Goal: Transaction & Acquisition: Book appointment/travel/reservation

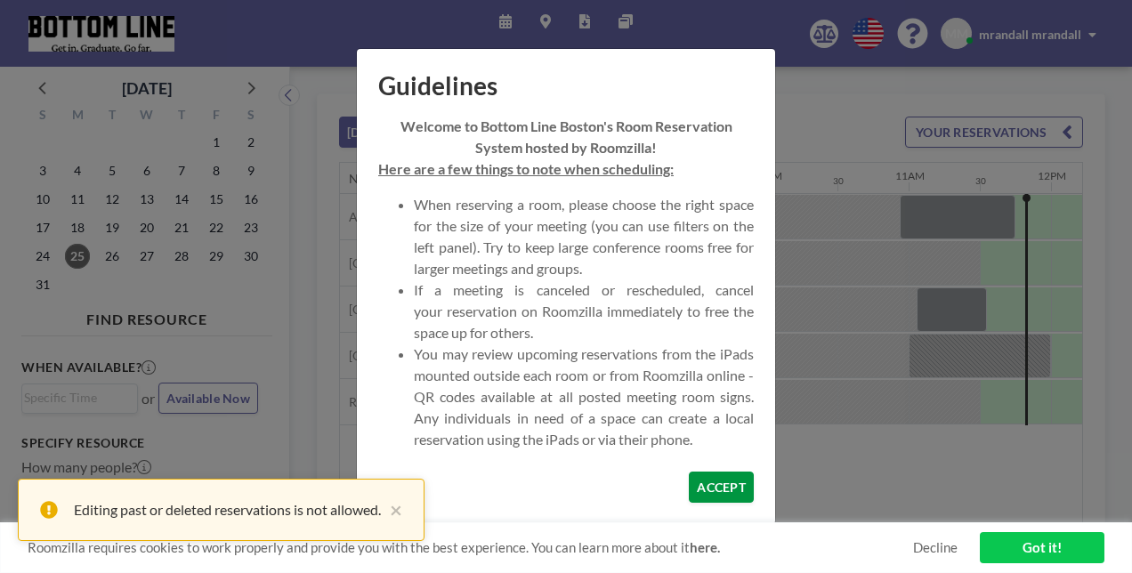
click at [738, 493] on button "ACCEPT" at bounding box center [721, 487] width 65 height 31
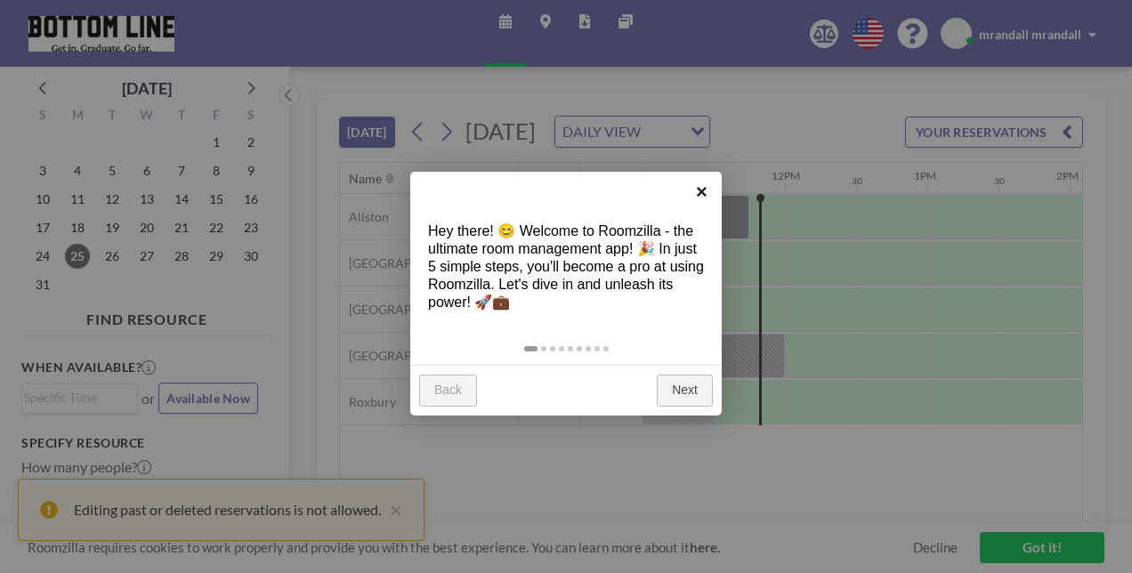
click at [700, 190] on link "×" at bounding box center [702, 192] width 40 height 40
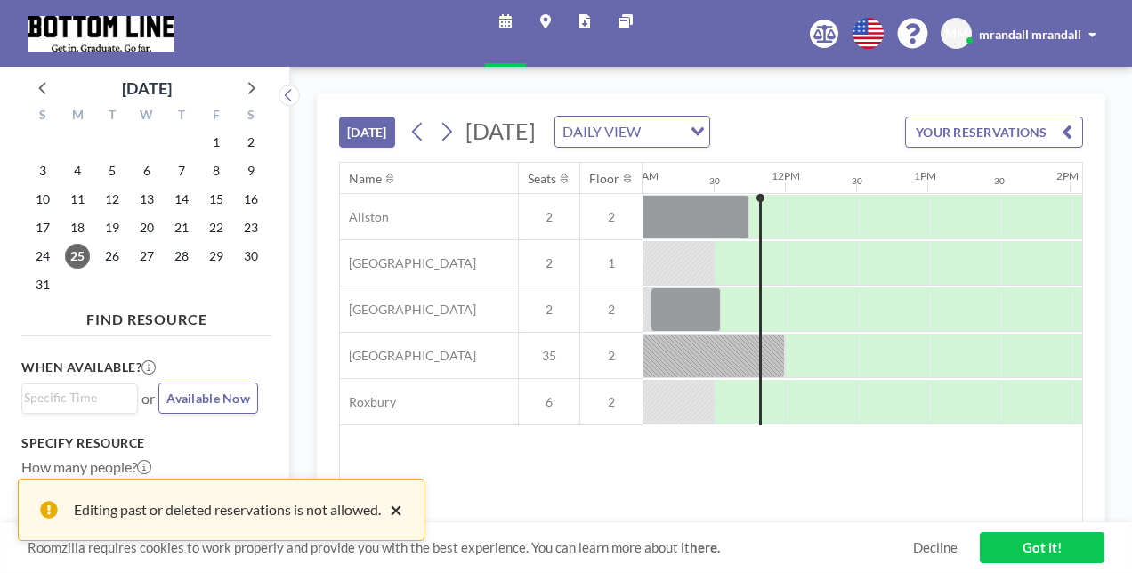
click at [394, 514] on button "×" at bounding box center [391, 509] width 21 height 21
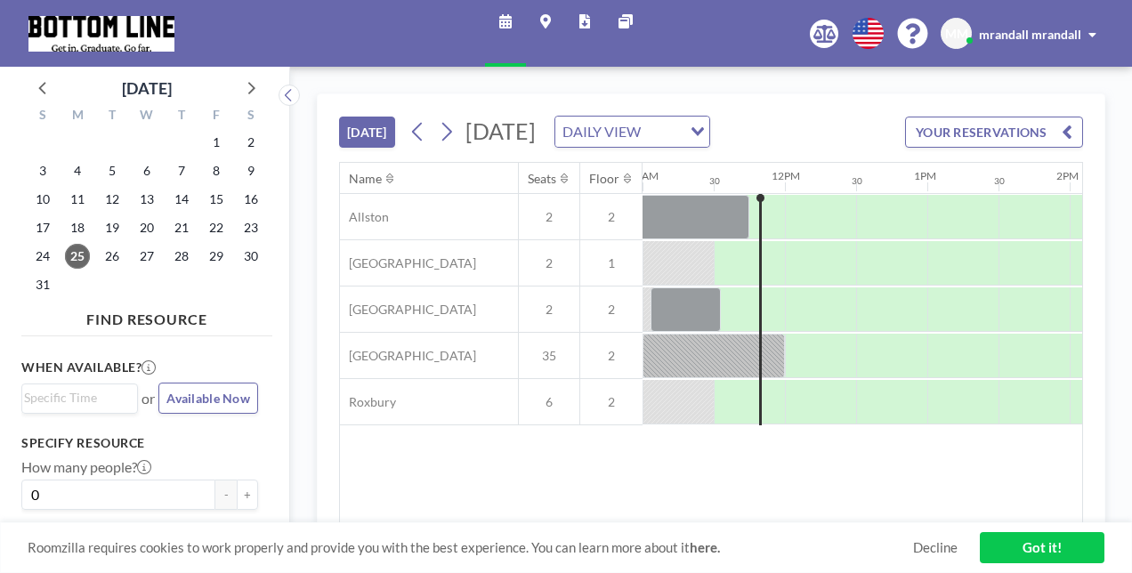
click at [370, 146] on div "TODAY Monday, August 25, 2025 DAILY VIEW Loading... YOUR RESERVATIONS" at bounding box center [711, 128] width 744 height 68
click at [361, 132] on button "[DATE]" at bounding box center [367, 132] width 56 height 31
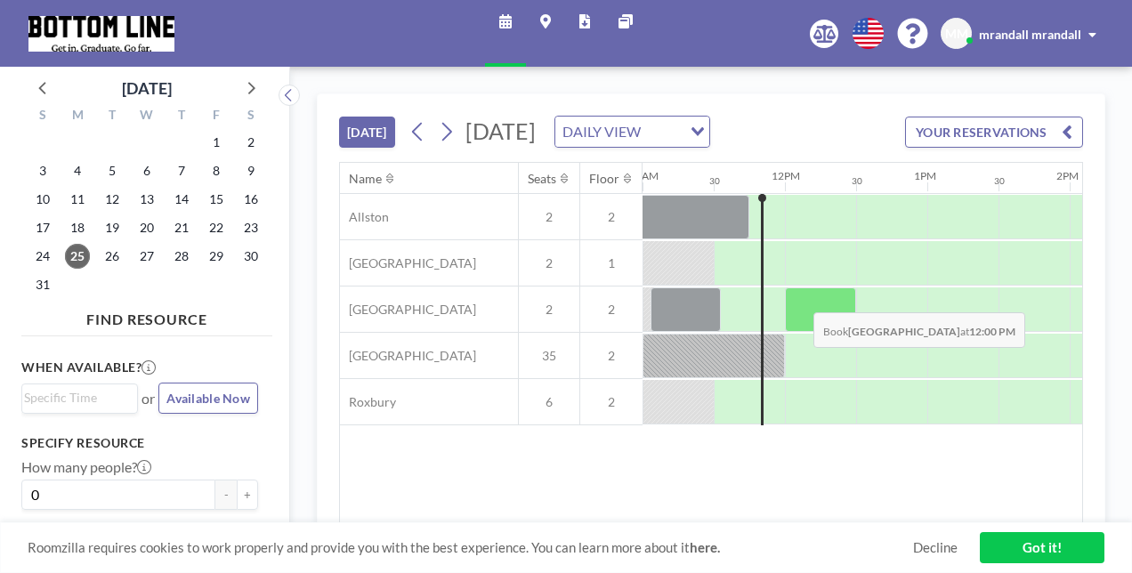
click at [799, 297] on div at bounding box center [820, 309] width 71 height 44
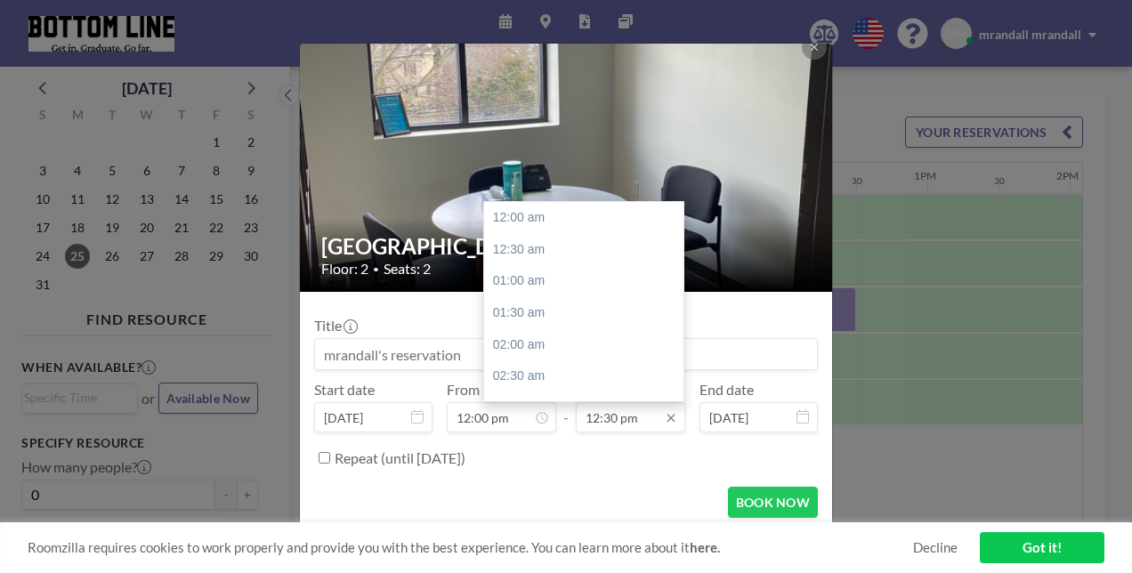
scroll to position [792, 0]
click at [644, 416] on input "12:30 pm" at bounding box center [630, 417] width 109 height 30
drag, startPoint x: 644, startPoint y: 416, endPoint x: 418, endPoint y: 397, distance: 226.9
click at [418, 397] on div "Start date Aug 25, 2025 From 12:00 pm - To 12:30 pm 12:00 am 12:30 am 01:00 am …" at bounding box center [566, 407] width 504 height 52
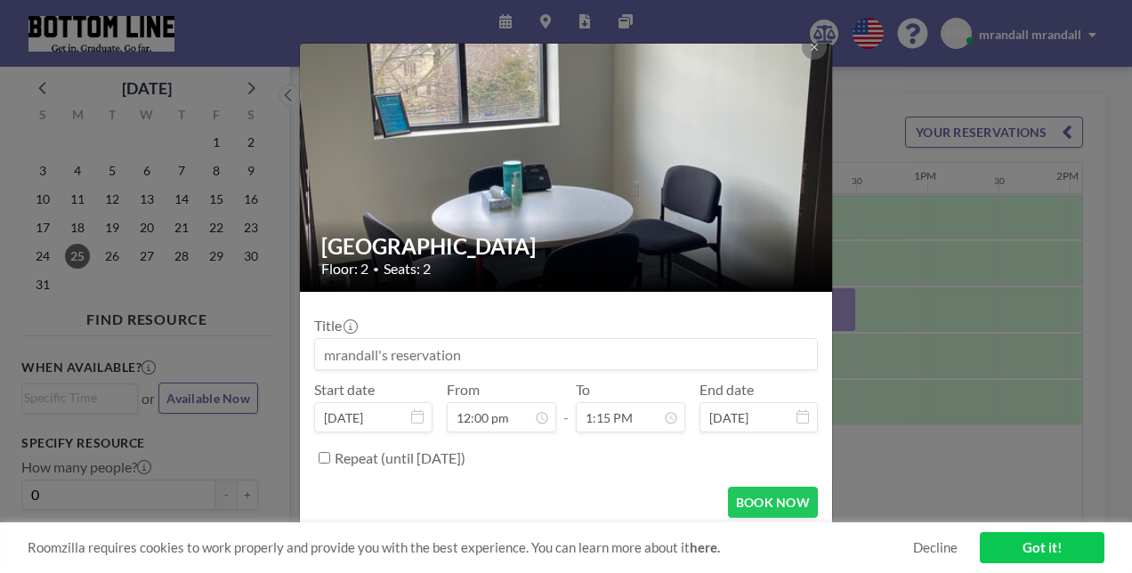
type input "12:30 pm"
drag, startPoint x: 385, startPoint y: 352, endPoint x: 147, endPoint y: 335, distance: 239.1
click at [147, 335] on div "Hyde Park Floor: 2 • Seats: 2 Title Start date Aug 25, 2025 From 12:00 pm - To …" at bounding box center [566, 286] width 1132 height 573
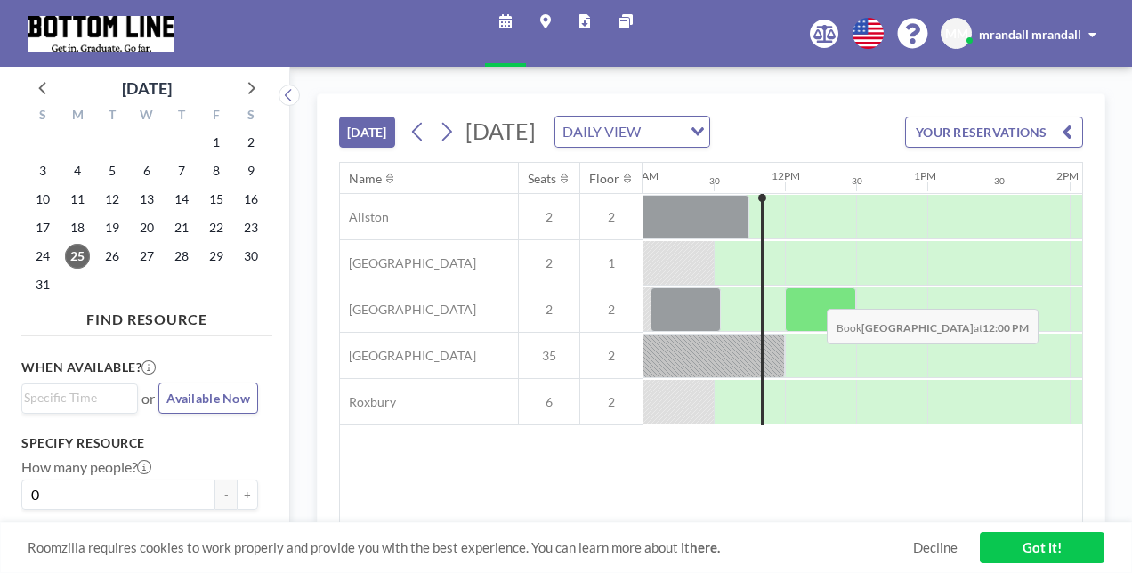
click at [812, 294] on div at bounding box center [820, 309] width 71 height 44
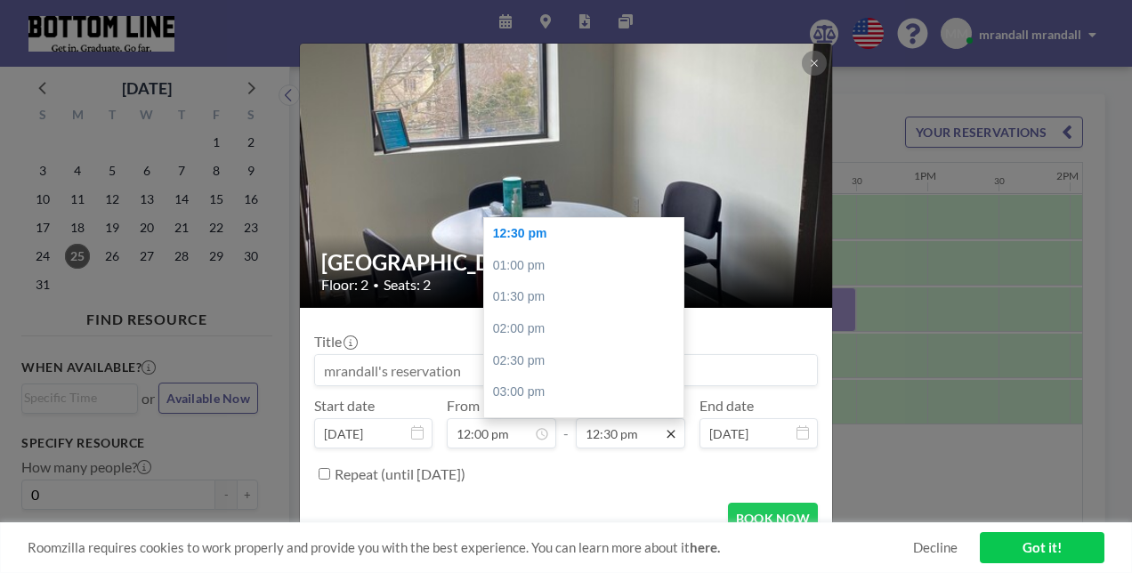
click at [666, 435] on icon at bounding box center [670, 434] width 8 height 8
click at [631, 434] on input "12:30 pm" at bounding box center [630, 433] width 109 height 30
drag, startPoint x: 631, startPoint y: 434, endPoint x: 475, endPoint y: 427, distance: 155.9
click at [475, 427] on div "Start date Aug 25, 2025 From 12:00 pm - To 12:30 pm 12:00 am 12:30 am 01:00 am …" at bounding box center [566, 423] width 504 height 52
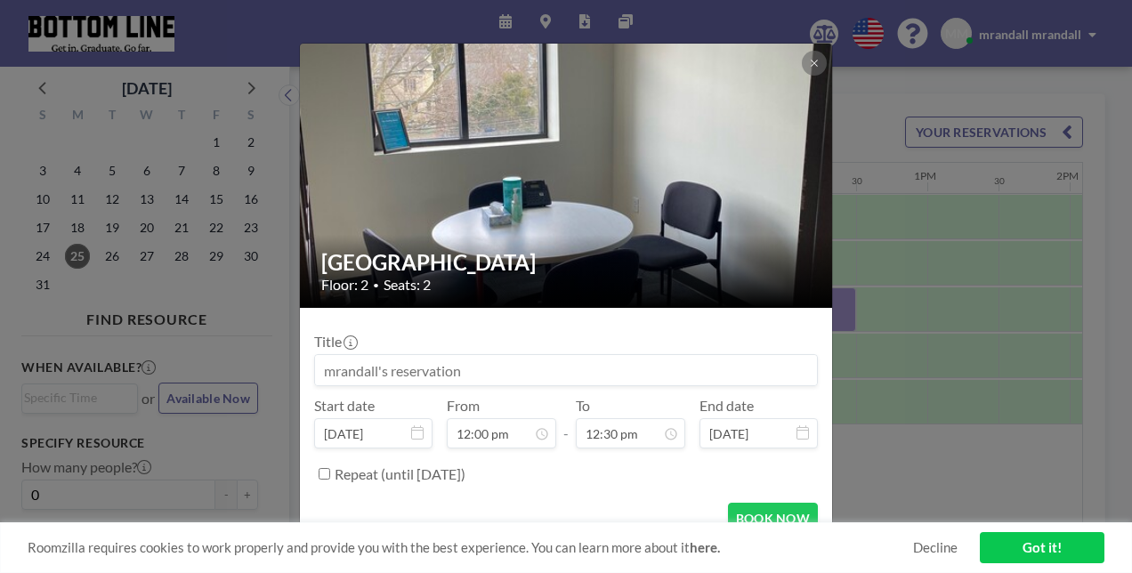
click at [624, 509] on div "BOOK NOW" at bounding box center [566, 518] width 504 height 31
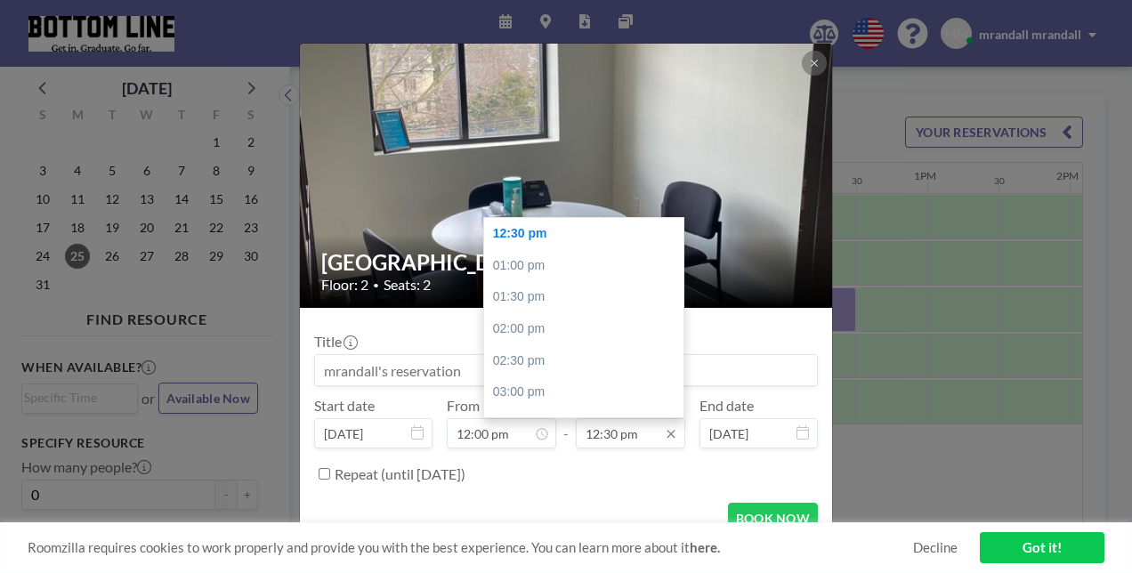
click at [672, 438] on input "12:30 pm" at bounding box center [630, 433] width 109 height 30
click at [533, 298] on div "01:30 pm" at bounding box center [588, 297] width 208 height 32
type input "01:30 pm"
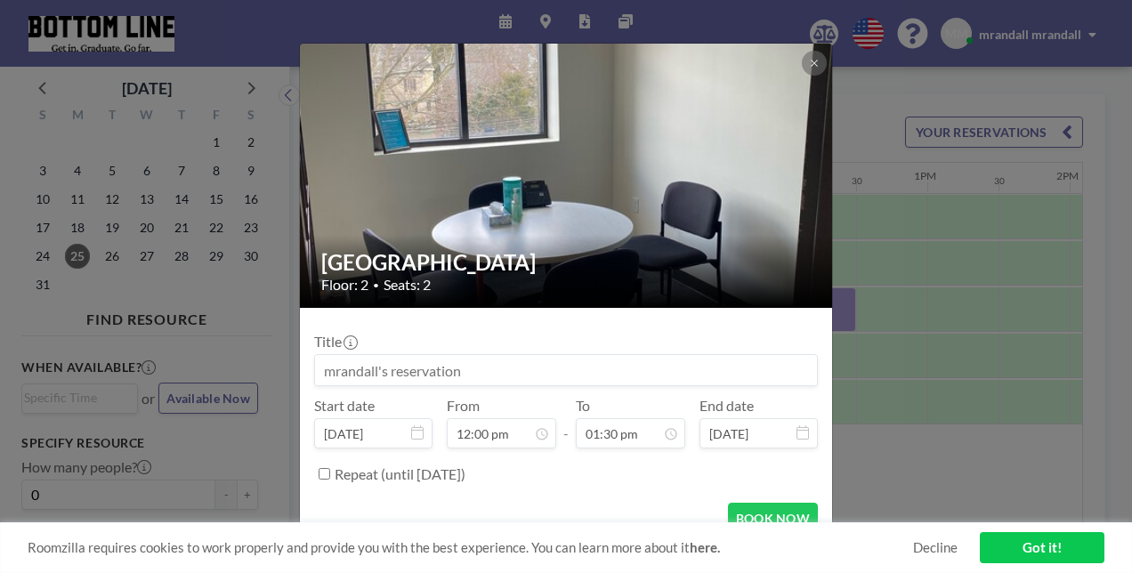
scroll to position [16, 0]
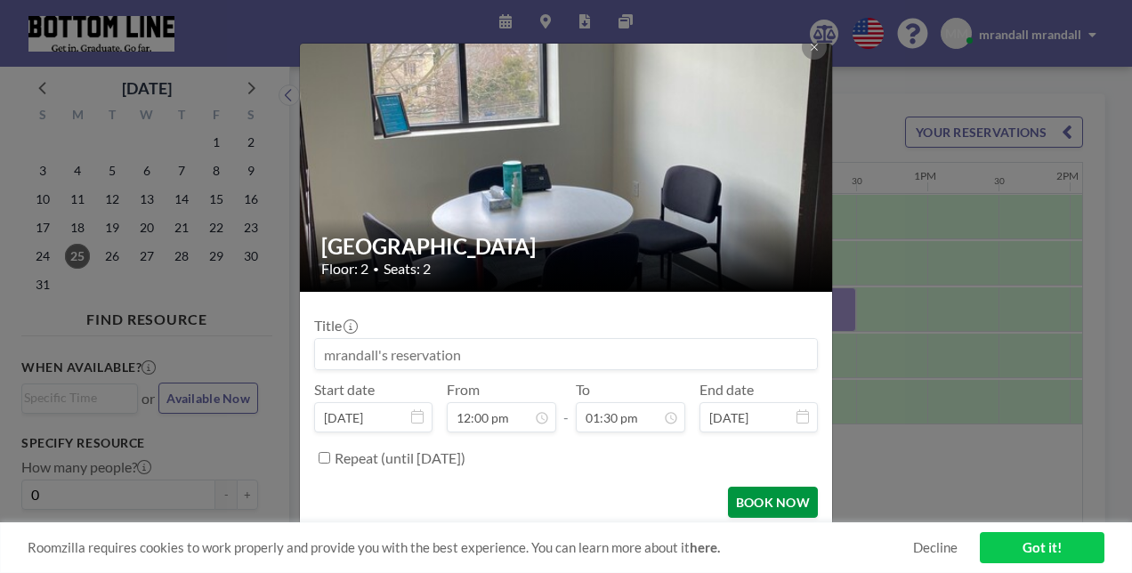
click at [760, 504] on button "BOOK NOW" at bounding box center [773, 502] width 90 height 31
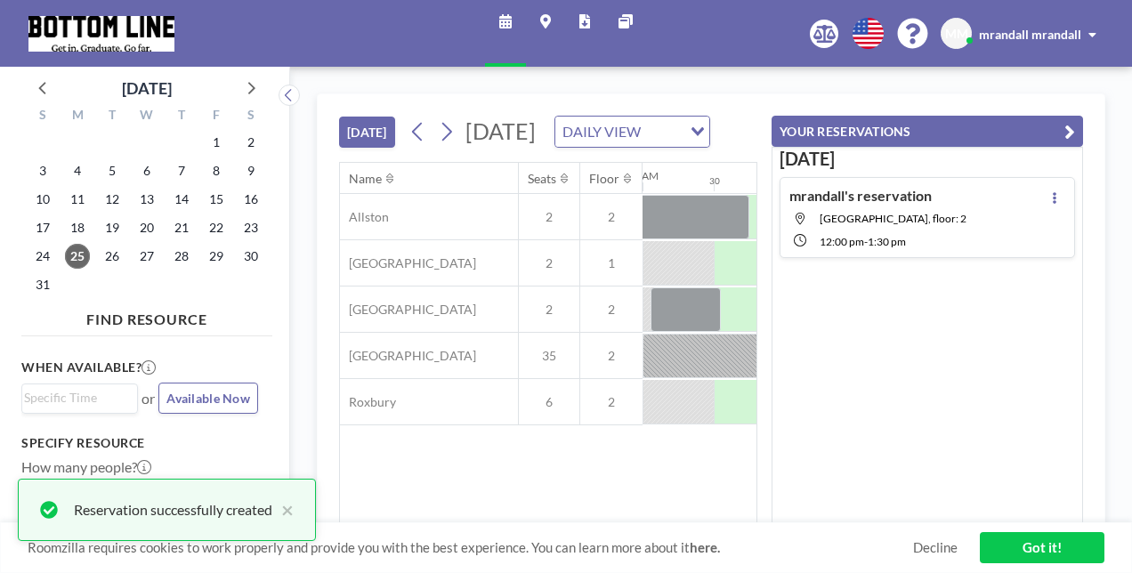
click at [1055, 537] on link "Got it!" at bounding box center [1042, 547] width 125 height 31
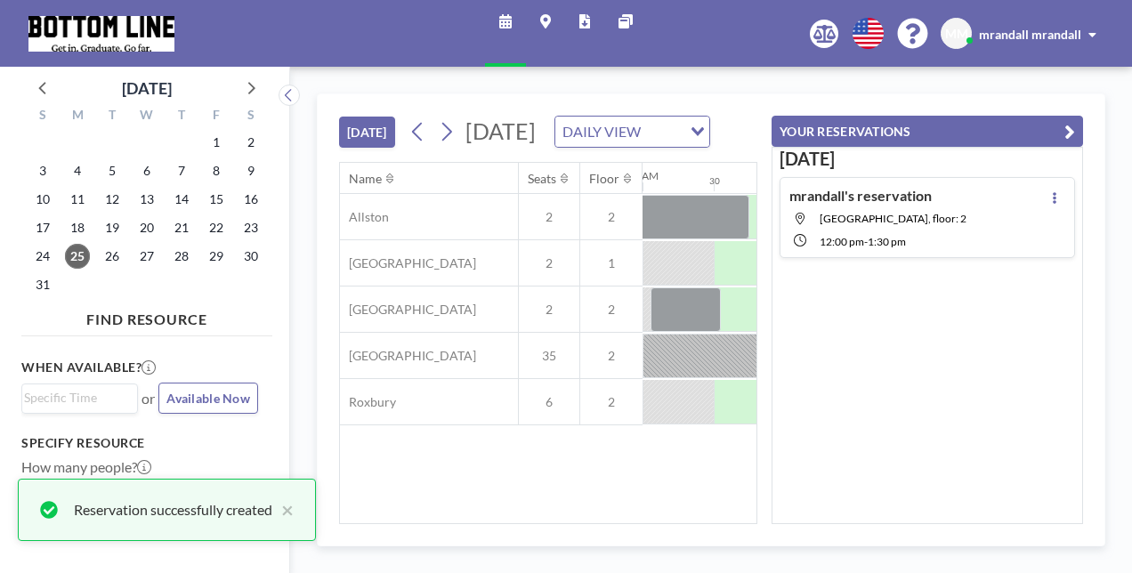
click at [1068, 128] on icon "button" at bounding box center [1069, 131] width 11 height 21
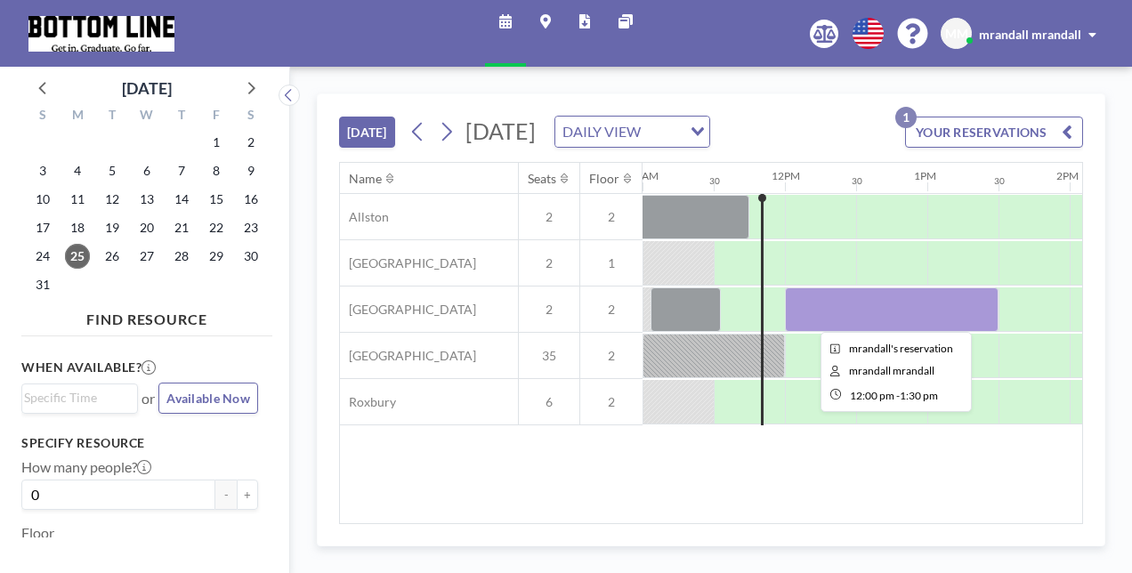
scroll to position [0, 1643]
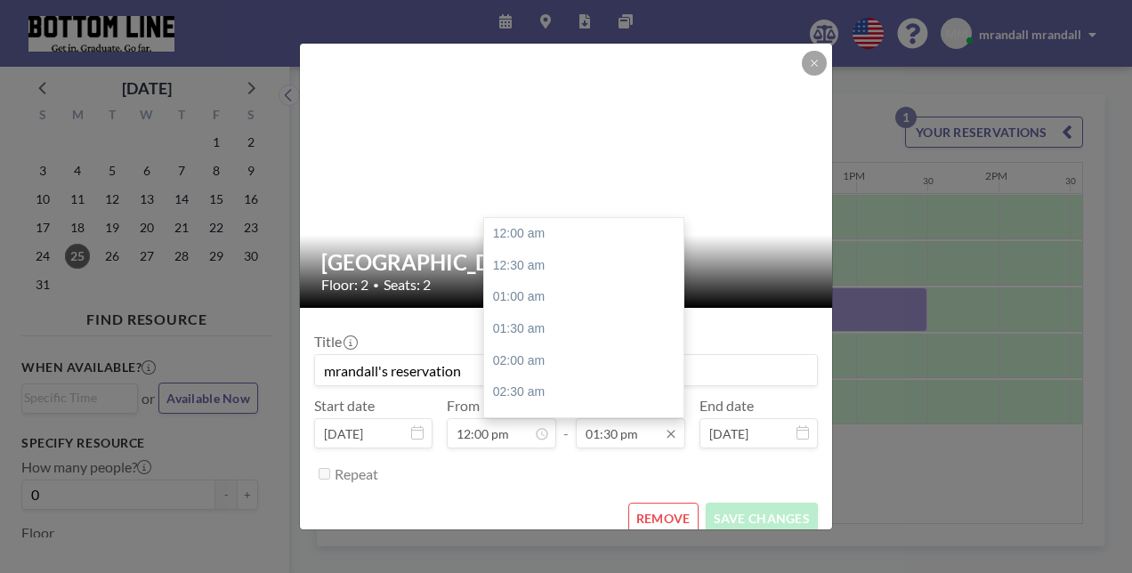
scroll to position [855, 0]
click at [547, 313] on div "03:00 pm" at bounding box center [588, 329] width 208 height 32
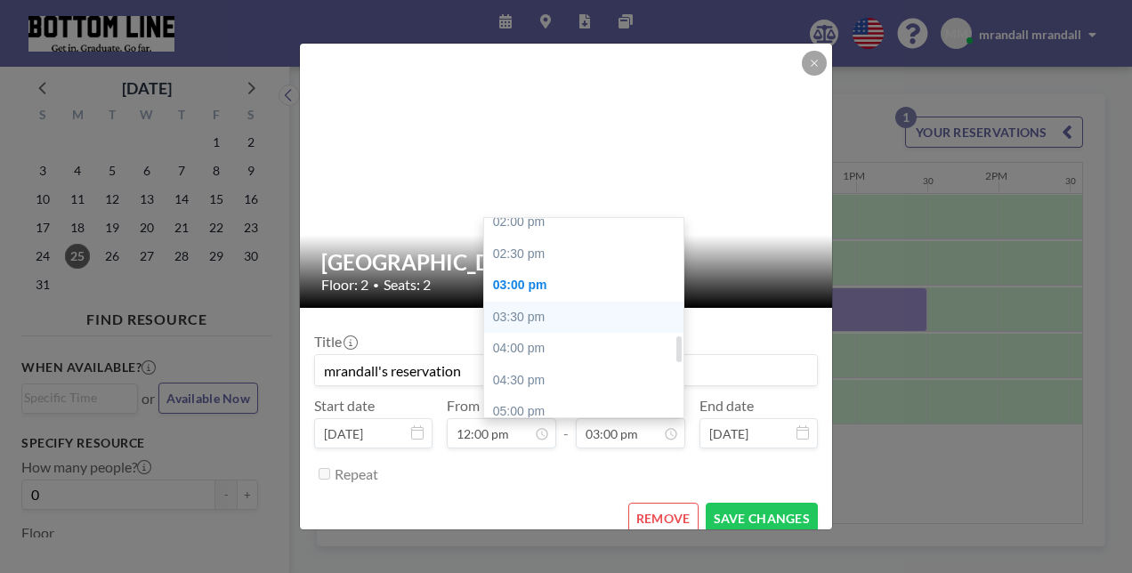
scroll to position [898, 0]
click at [589, 249] on div "02:30 pm" at bounding box center [588, 255] width 208 height 32
type input "02:30 pm"
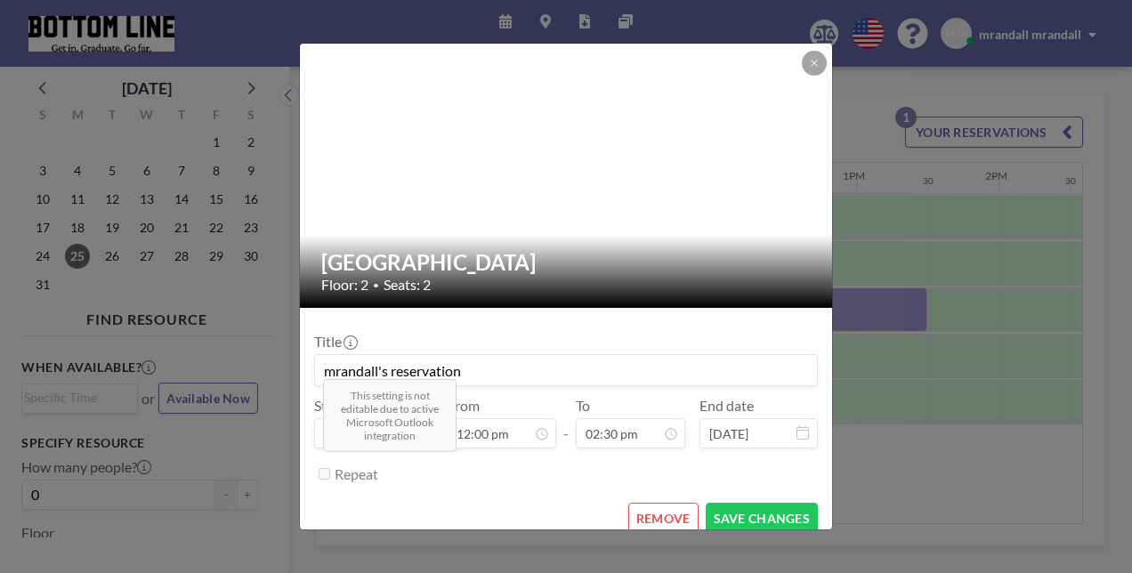
scroll to position [918, 0]
click at [731, 516] on button "SAVE CHANGES" at bounding box center [762, 518] width 112 height 31
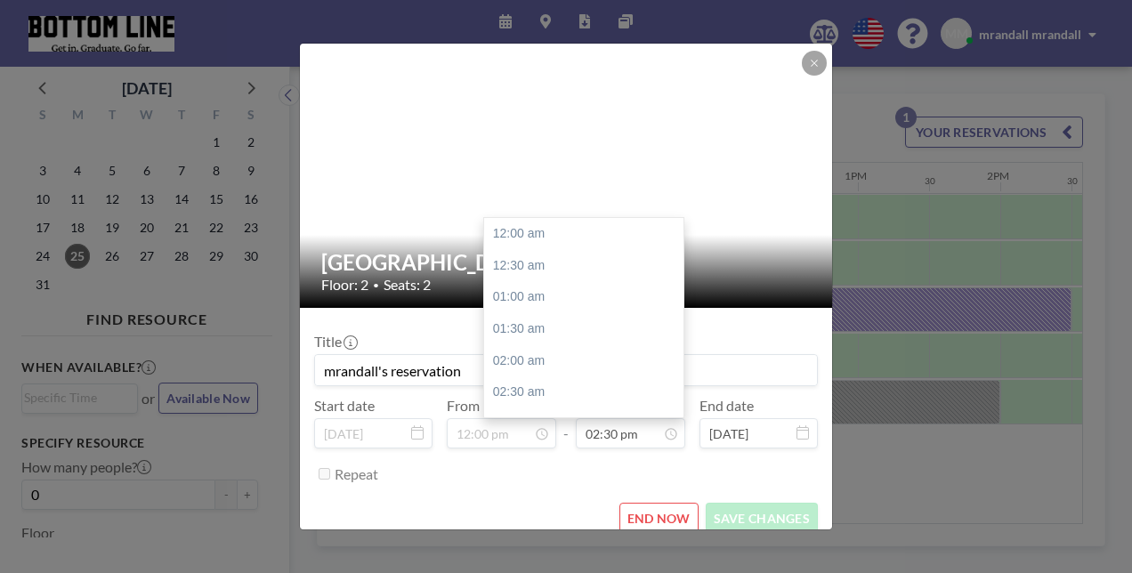
scroll to position [0, 1637]
click at [539, 432] on icon at bounding box center [542, 433] width 14 height 14
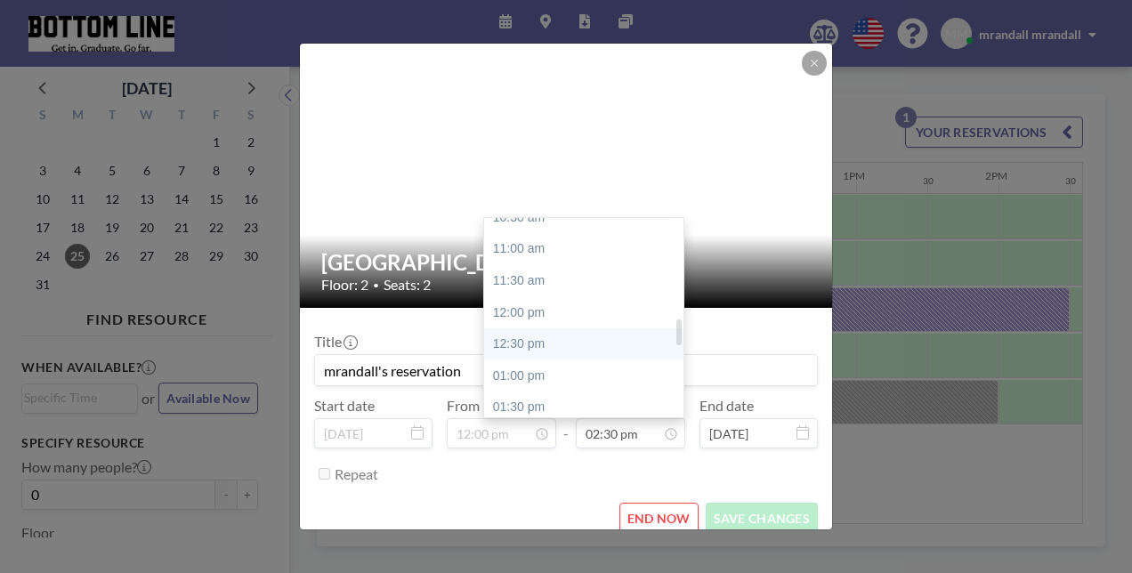
scroll to position [812, 0]
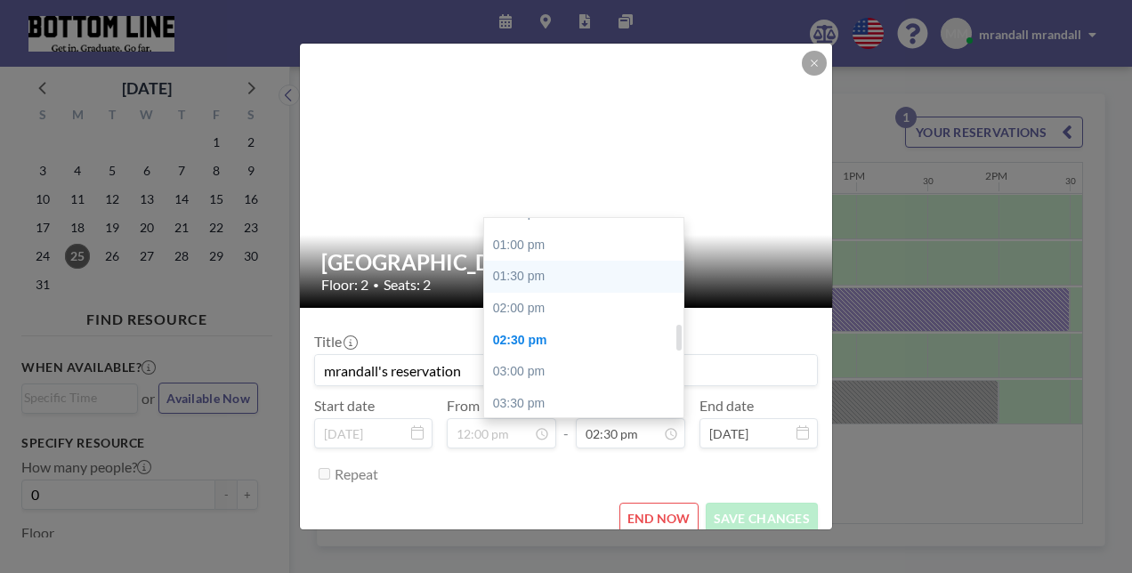
click at [541, 280] on div "01:30 pm" at bounding box center [588, 277] width 208 height 32
type input "01:30 pm"
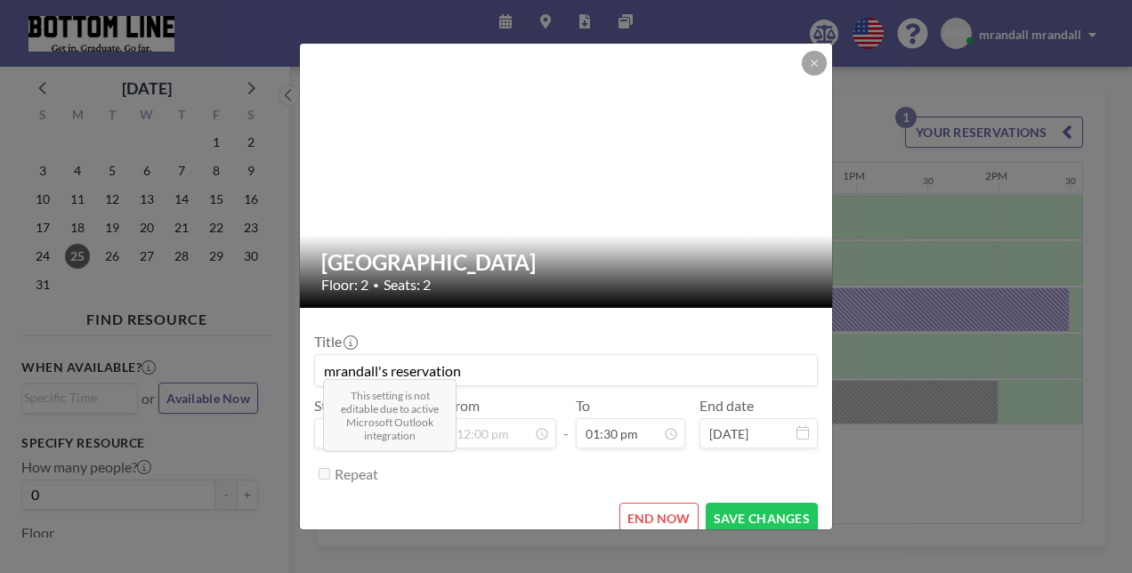
scroll to position [16, 0]
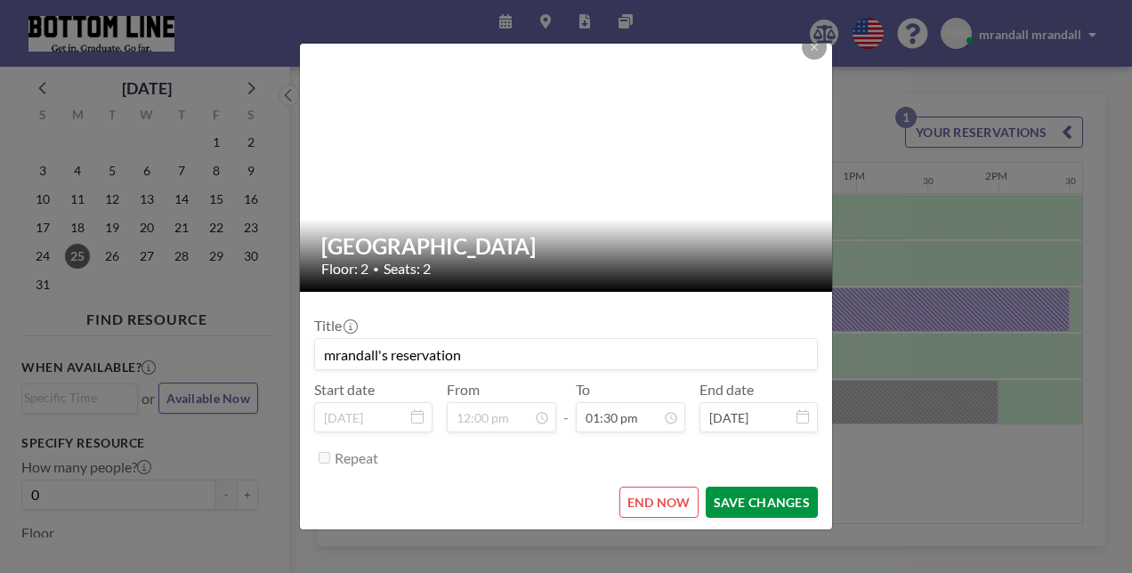
click at [717, 492] on button "SAVE CHANGES" at bounding box center [762, 502] width 112 height 31
